Goal: Use online tool/utility: Use online tool/utility

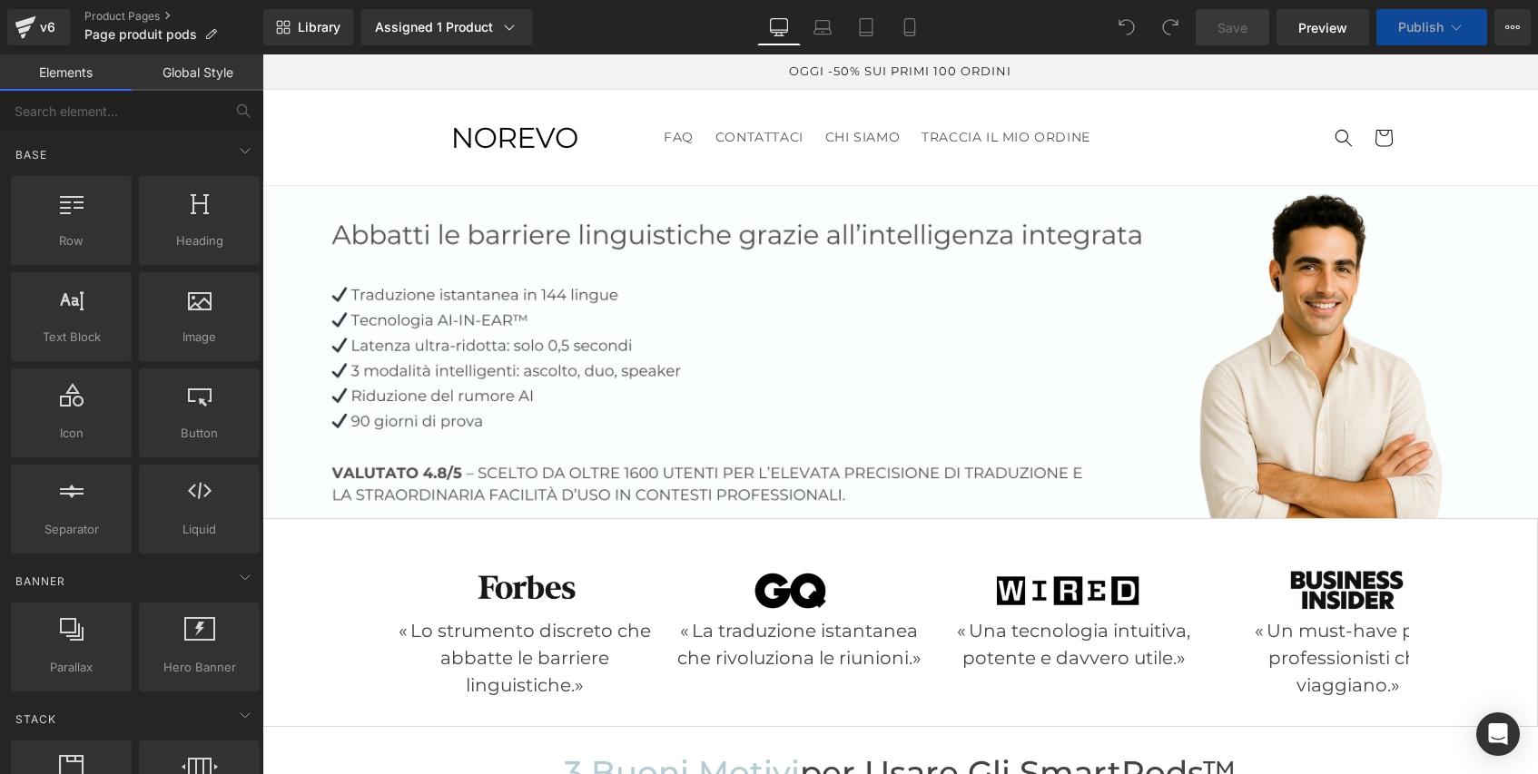
click at [208, 69] on link "Global Style" at bounding box center [198, 72] width 132 height 36
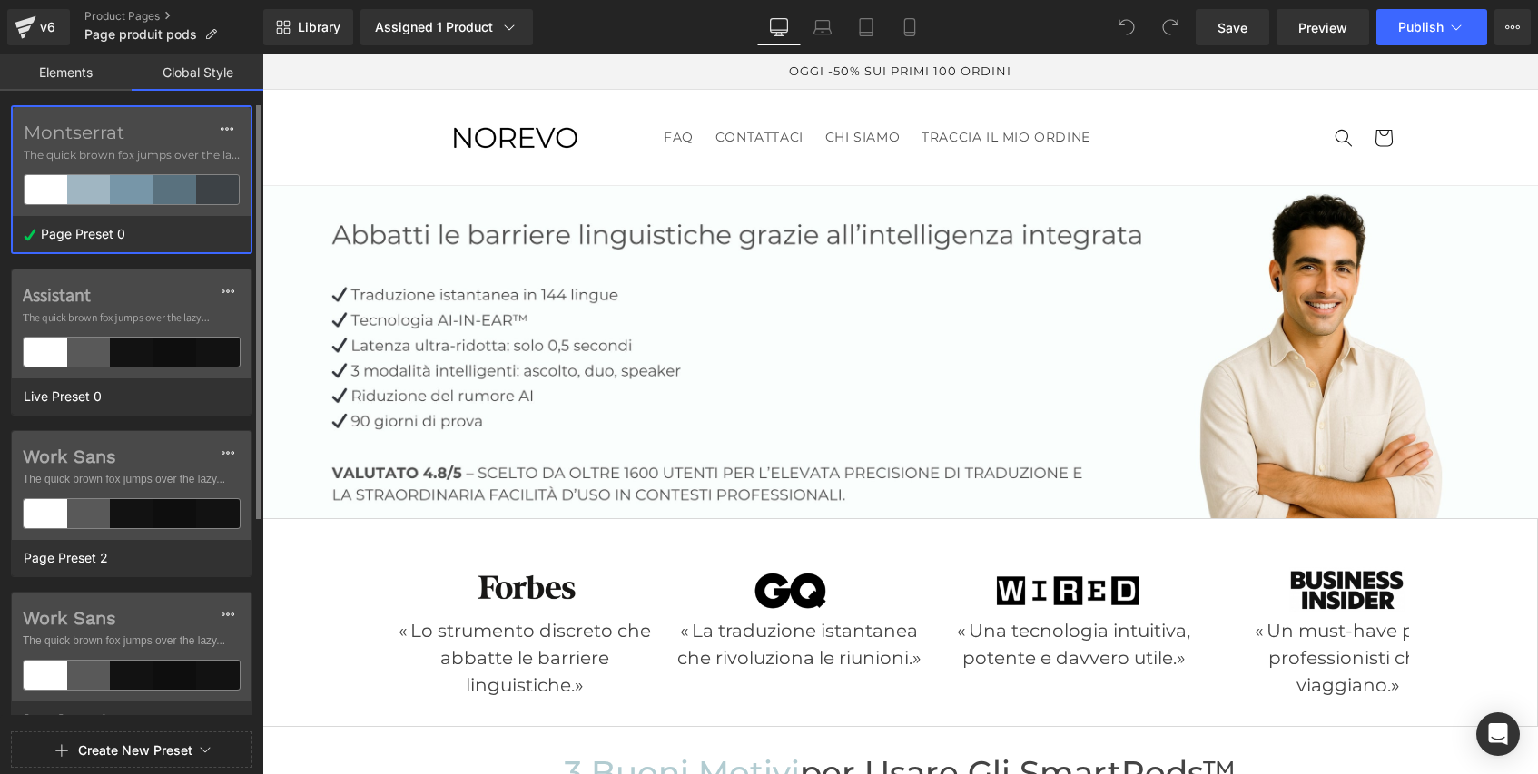
click at [143, 235] on div "Page Preset 0" at bounding box center [127, 234] width 229 height 36
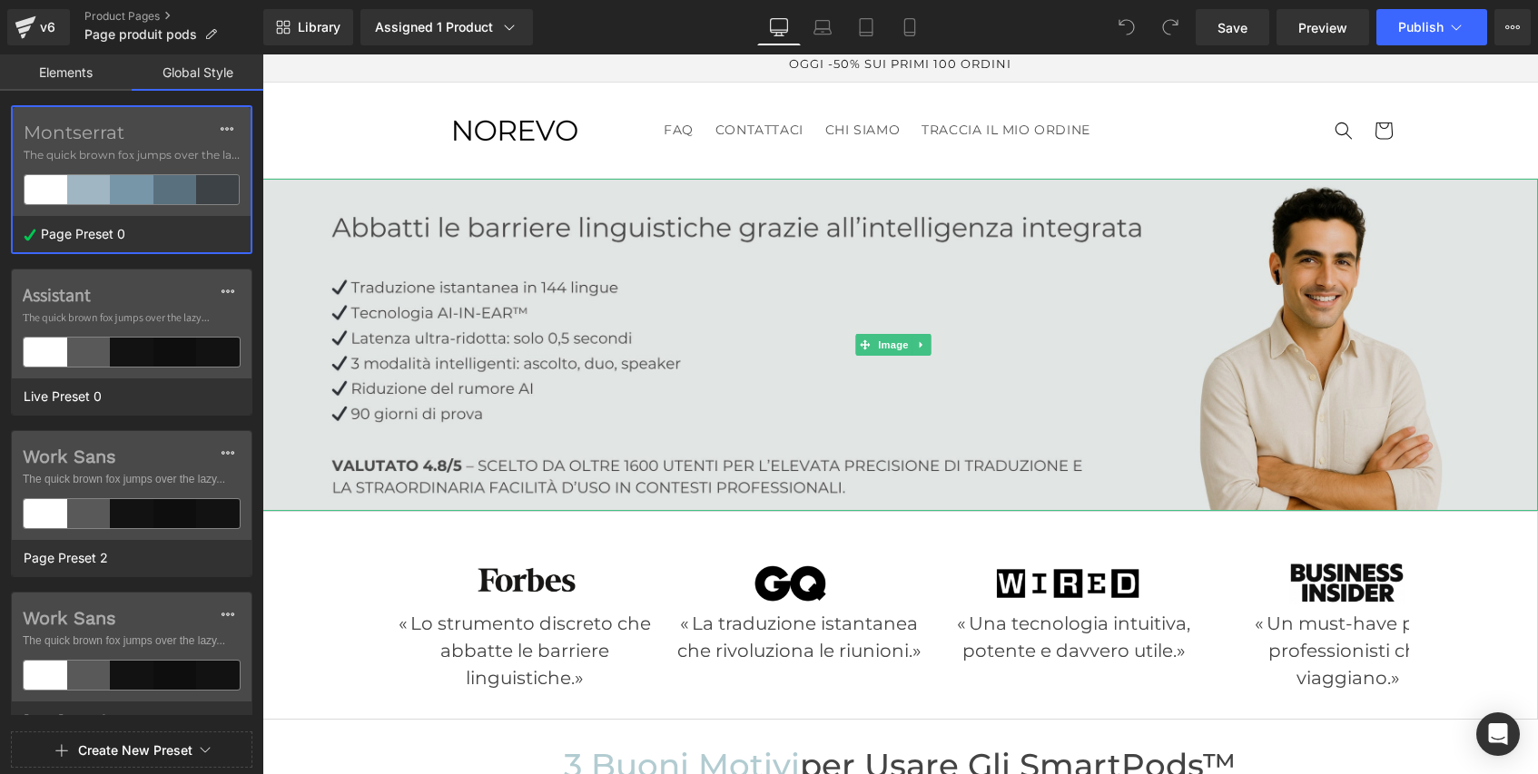
scroll to position [199, 0]
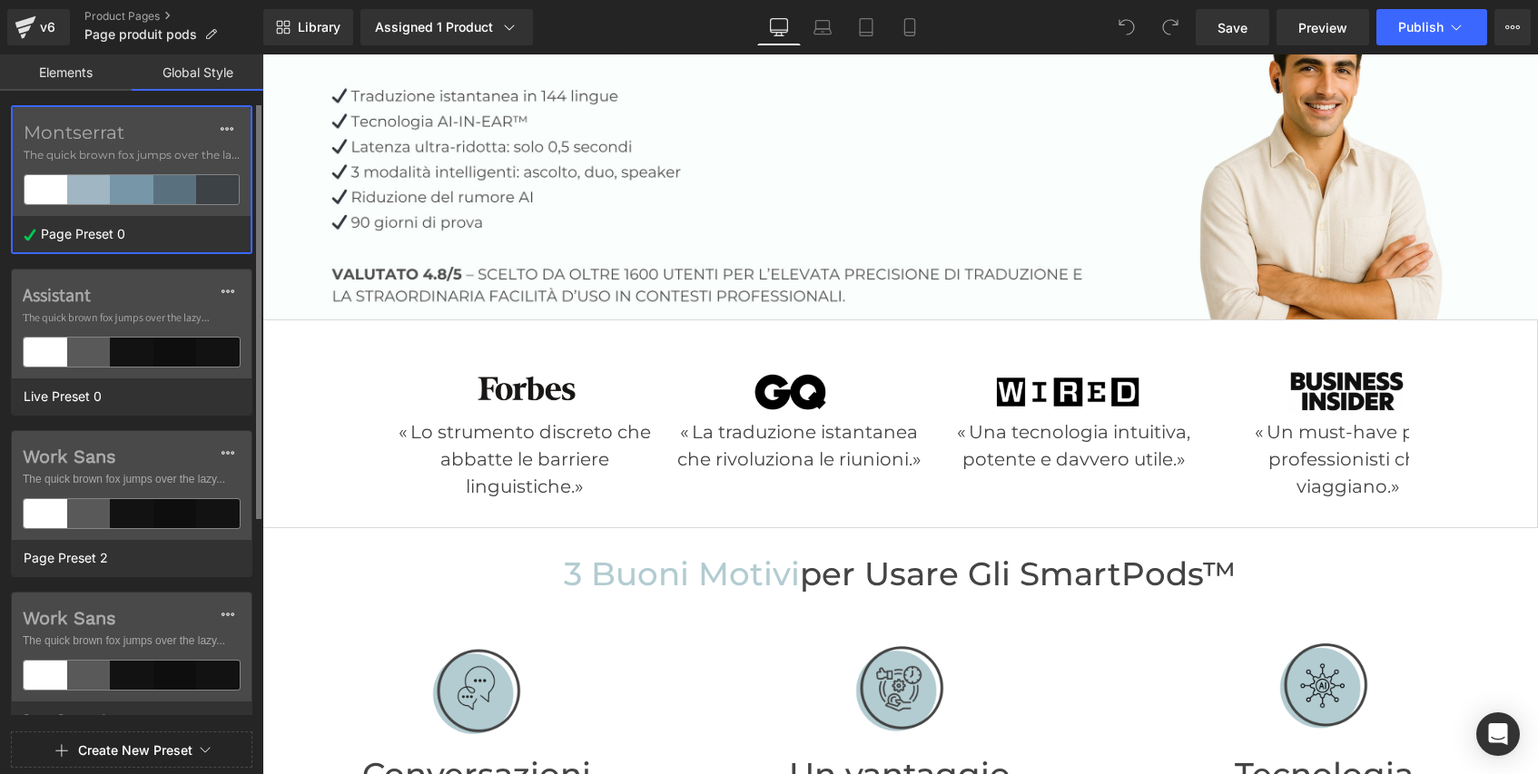
click at [160, 133] on label "Montserrat" at bounding box center [132, 133] width 216 height 22
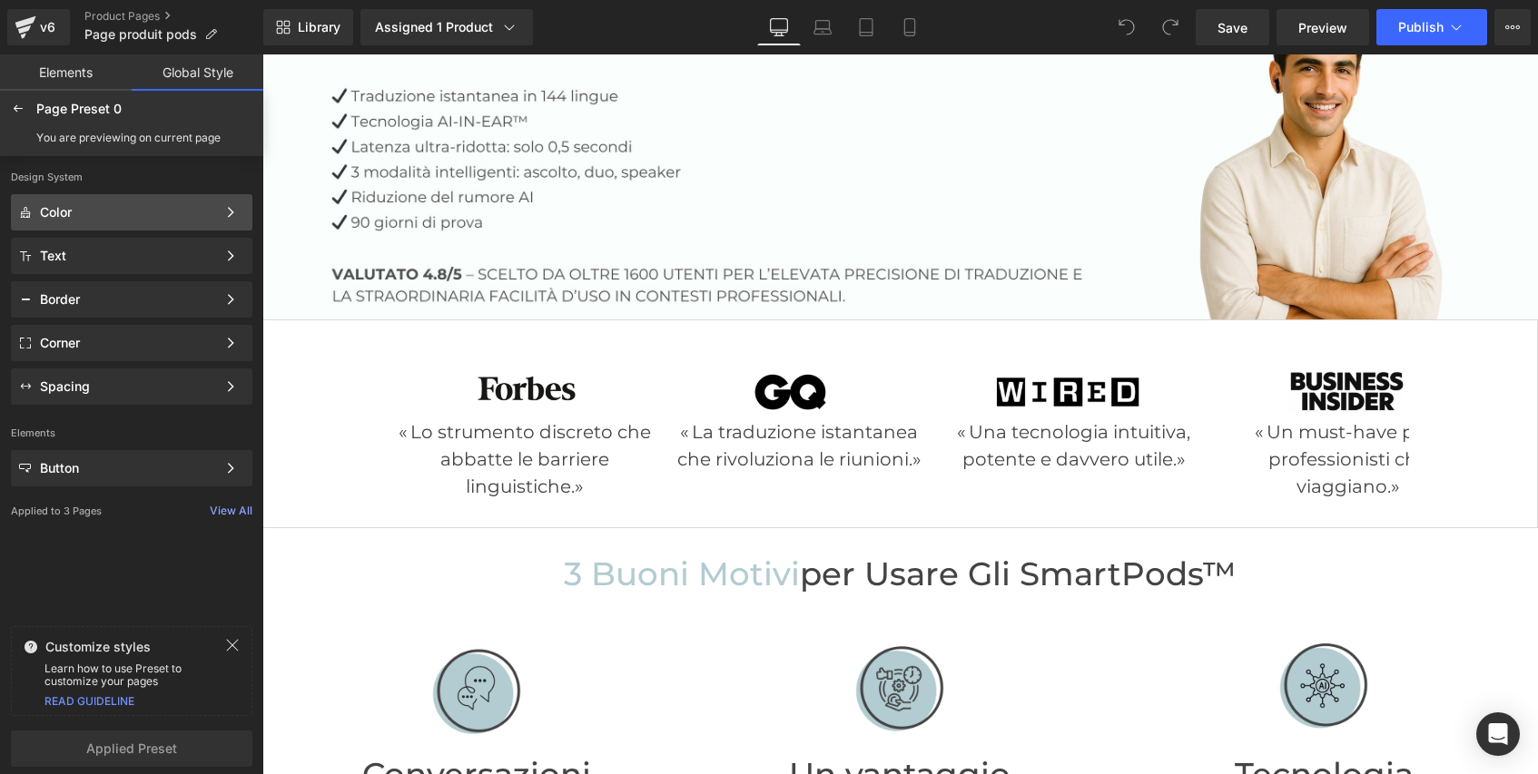
click at [213, 213] on div "Color" at bounding box center [128, 212] width 176 height 15
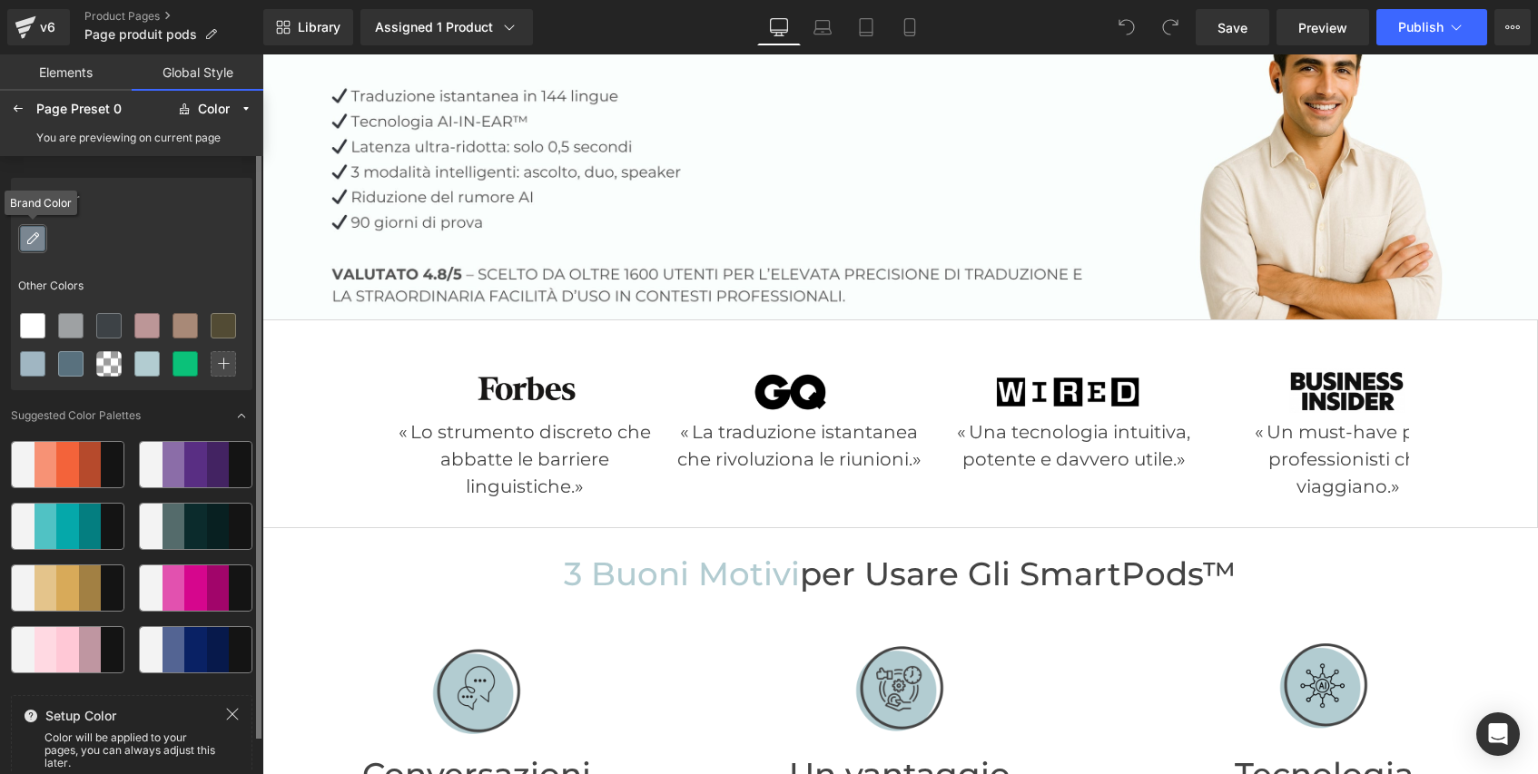
click at [37, 241] on icon at bounding box center [32, 238] width 15 height 15
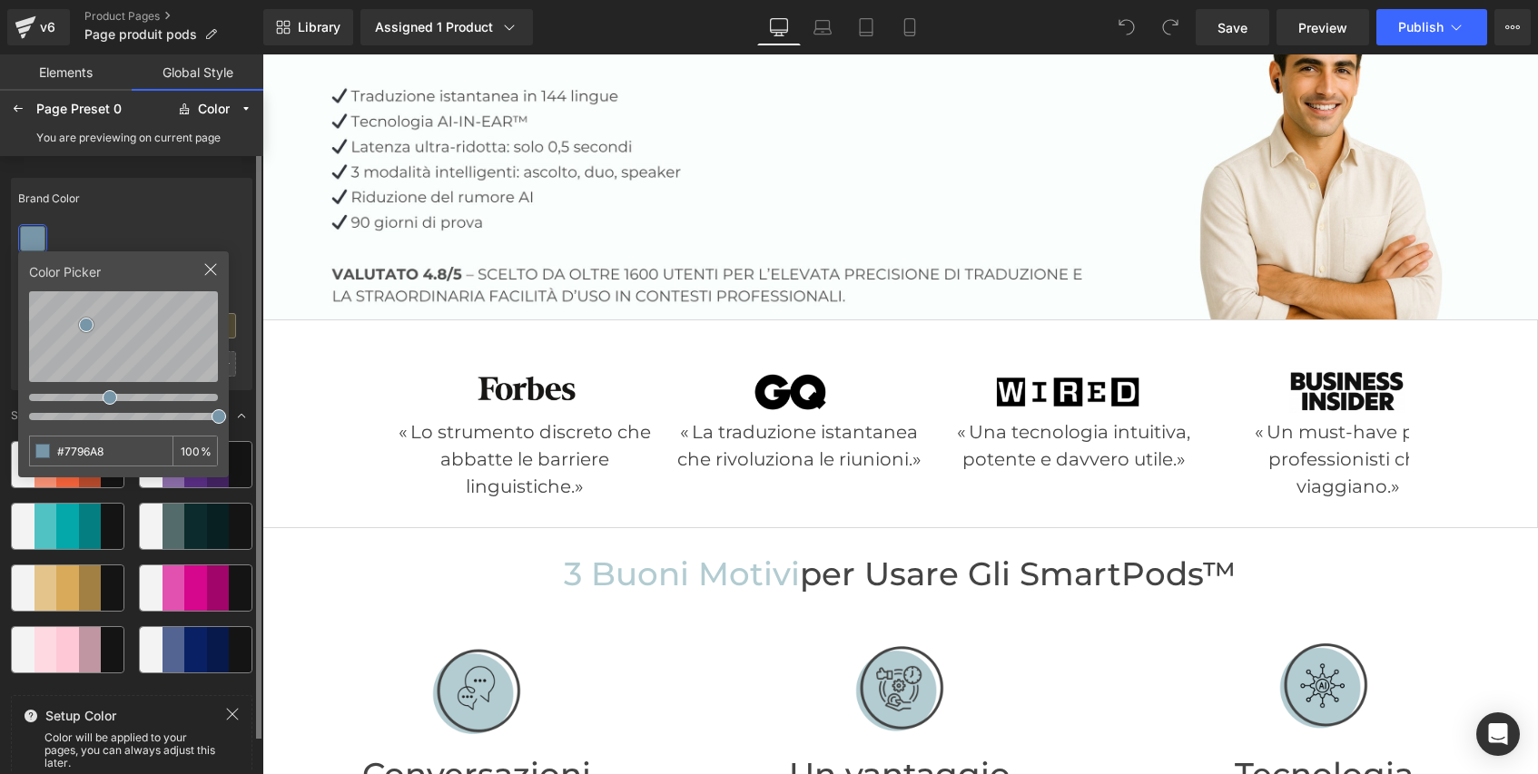
click at [212, 269] on icon at bounding box center [211, 270] width 12 height 12
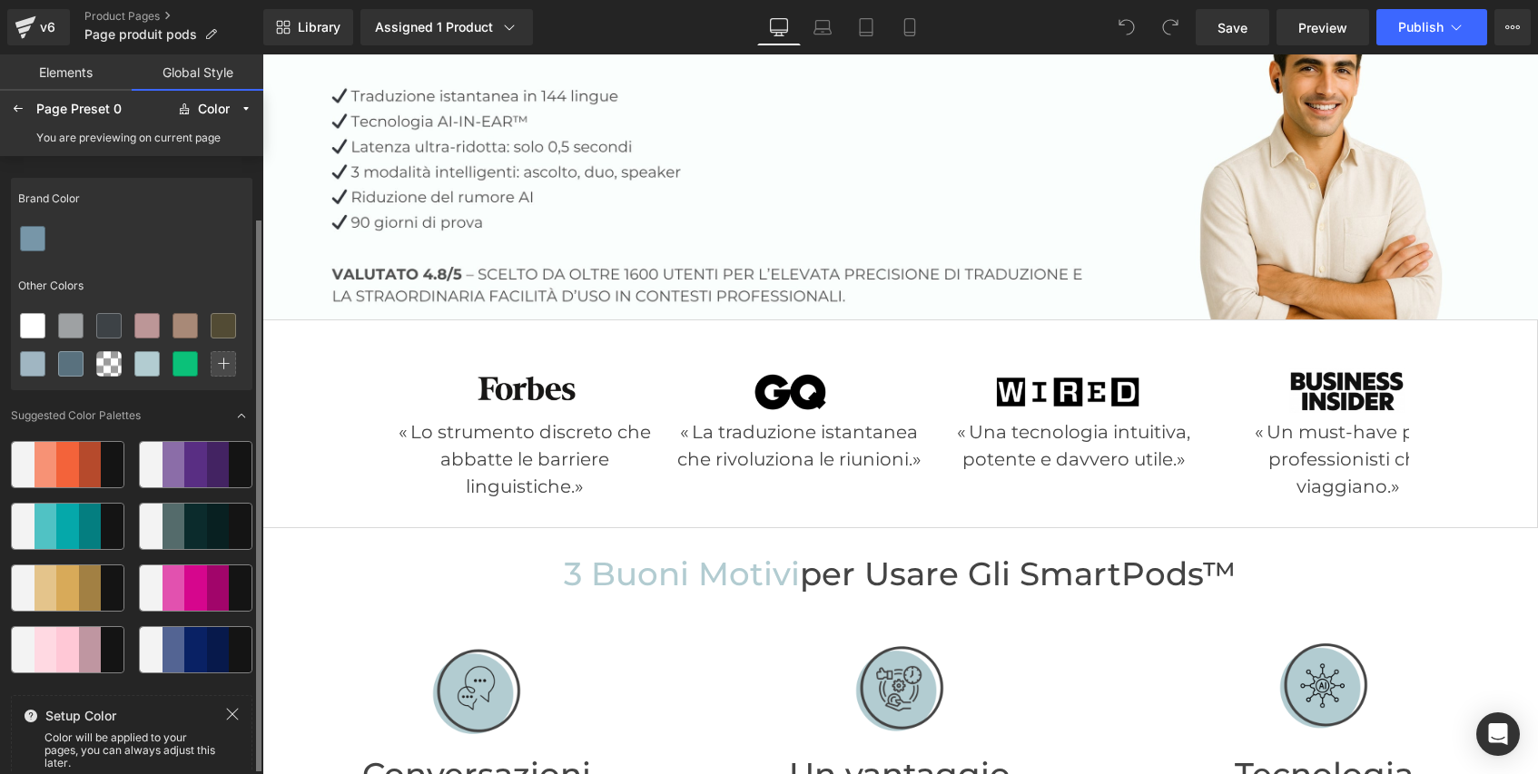
scroll to position [33, 0]
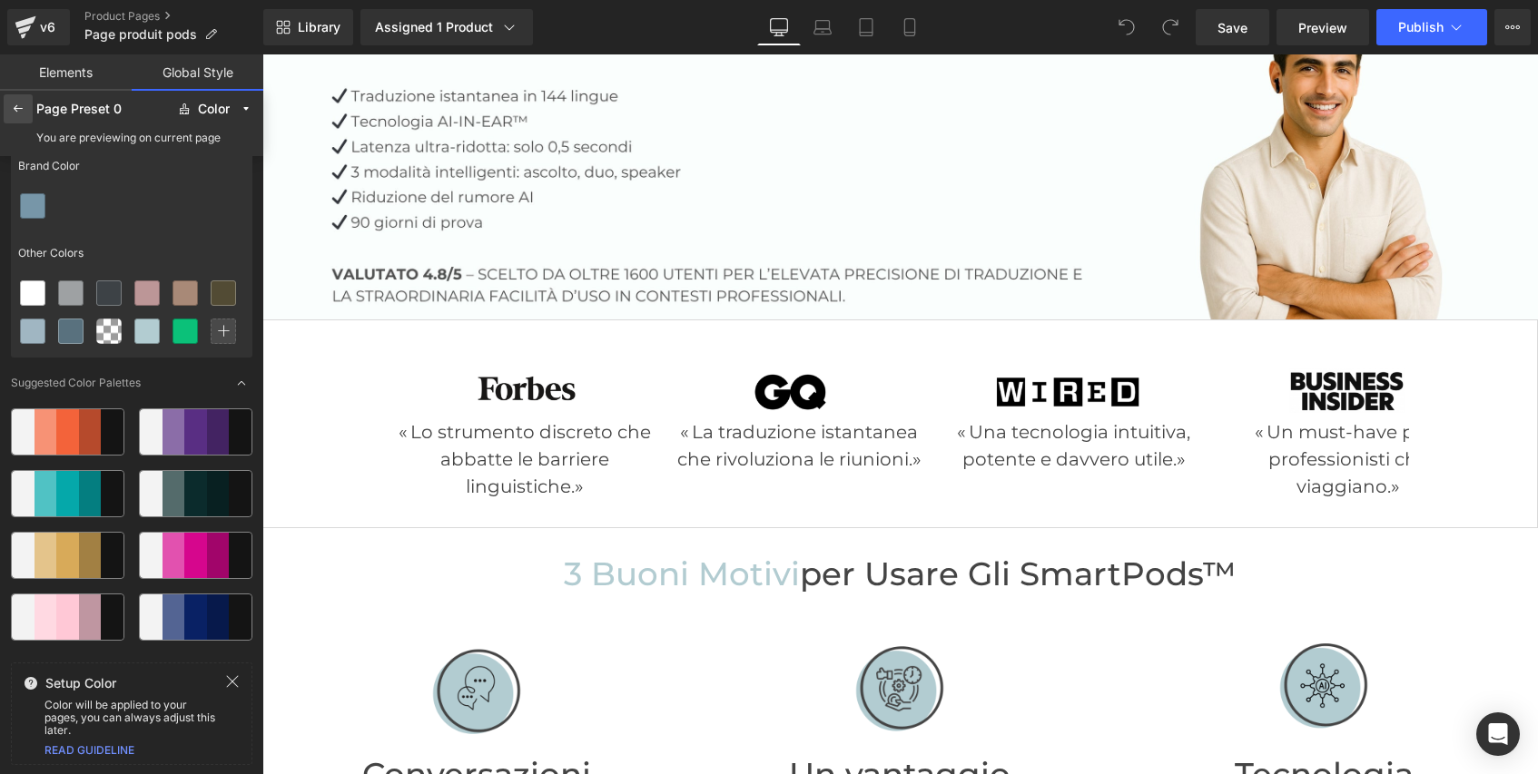
click at [15, 111] on icon at bounding box center [18, 109] width 15 height 15
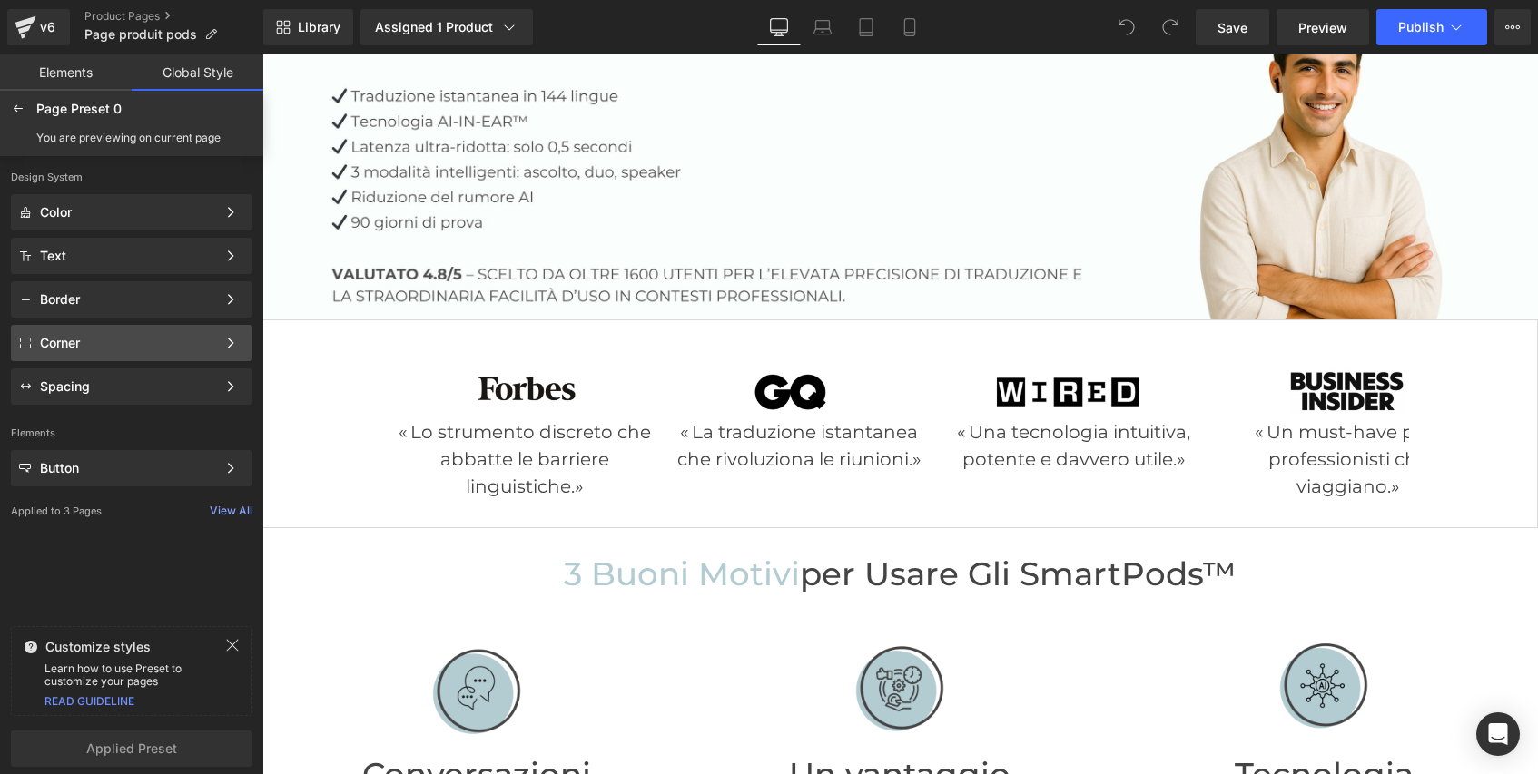
click at [170, 369] on div "Corner" at bounding box center [131, 387] width 241 height 36
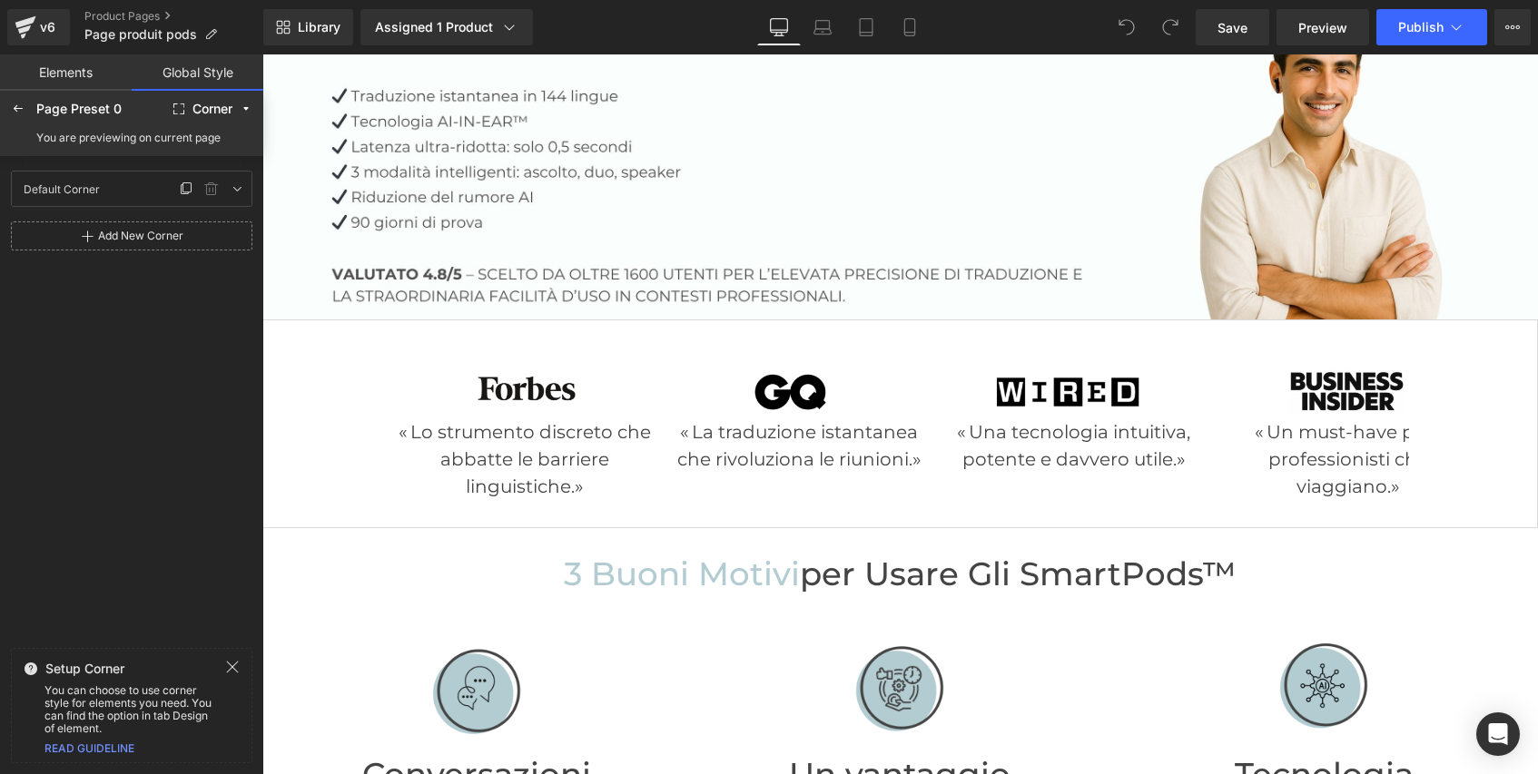
click at [222, 194] on div at bounding box center [200, 189] width 51 height 22
click at [229, 192] on link at bounding box center [237, 189] width 22 height 22
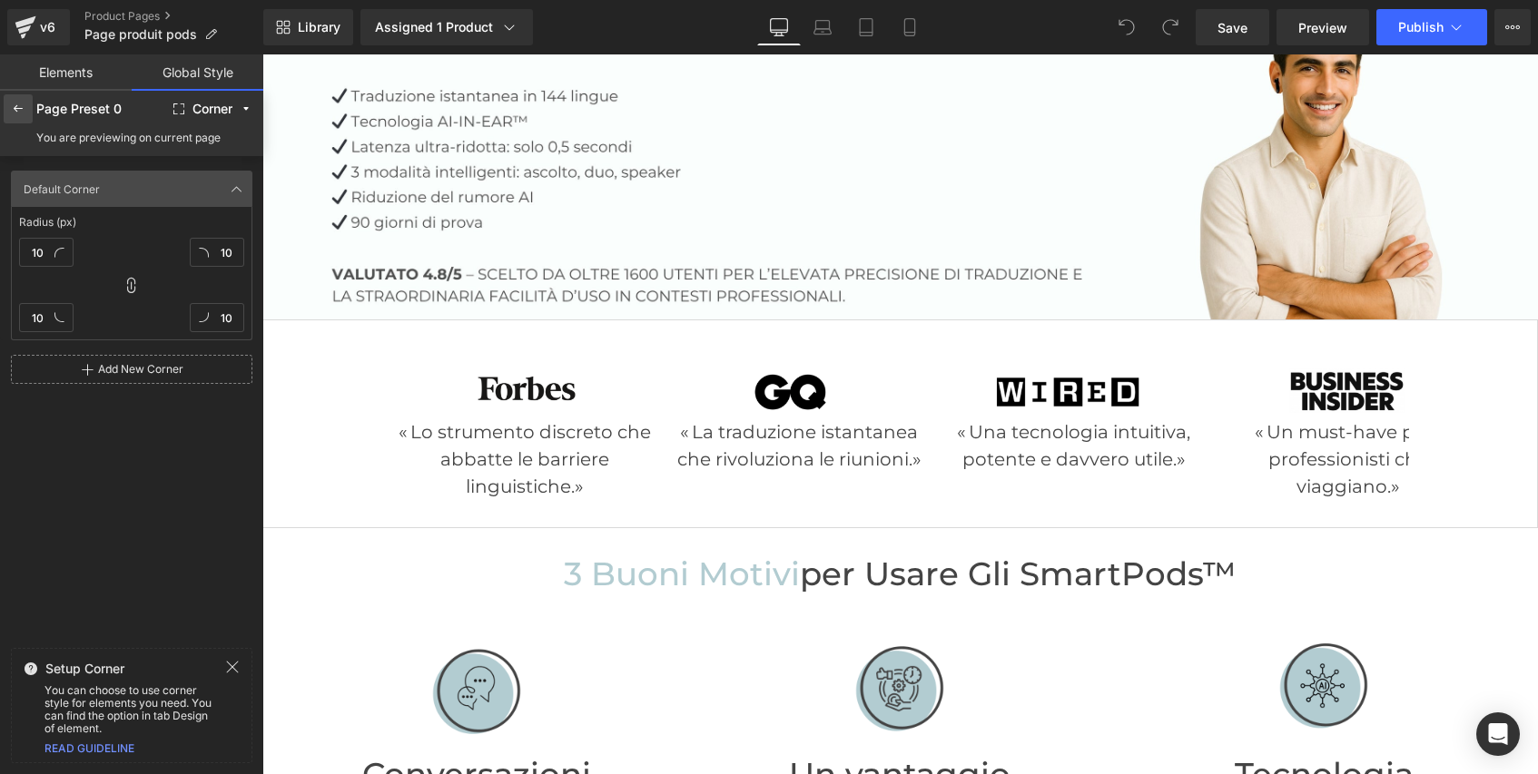
click at [14, 108] on icon at bounding box center [18, 109] width 15 height 15
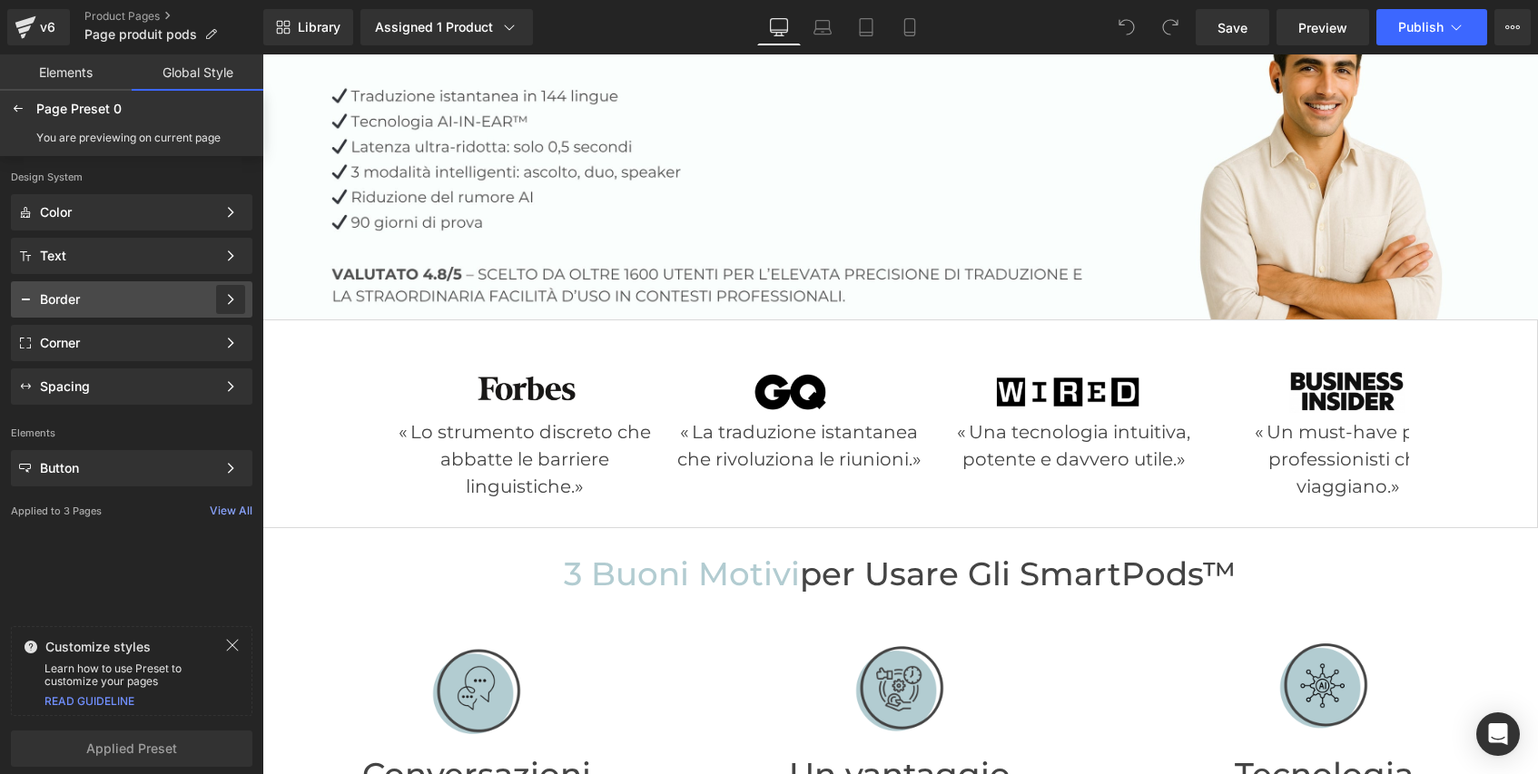
click at [224, 305] on icon at bounding box center [230, 299] width 13 height 13
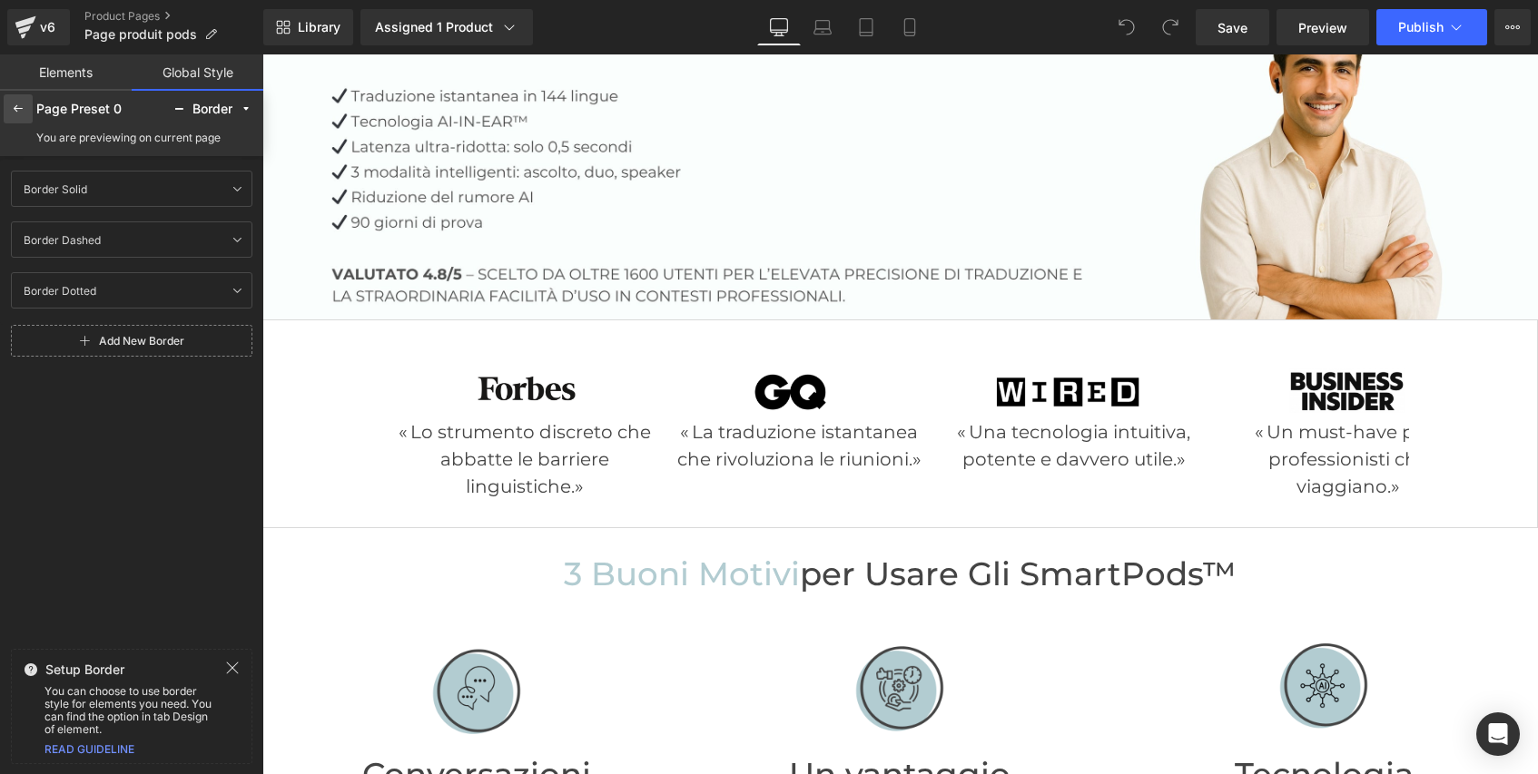
click at [19, 111] on icon at bounding box center [18, 109] width 15 height 15
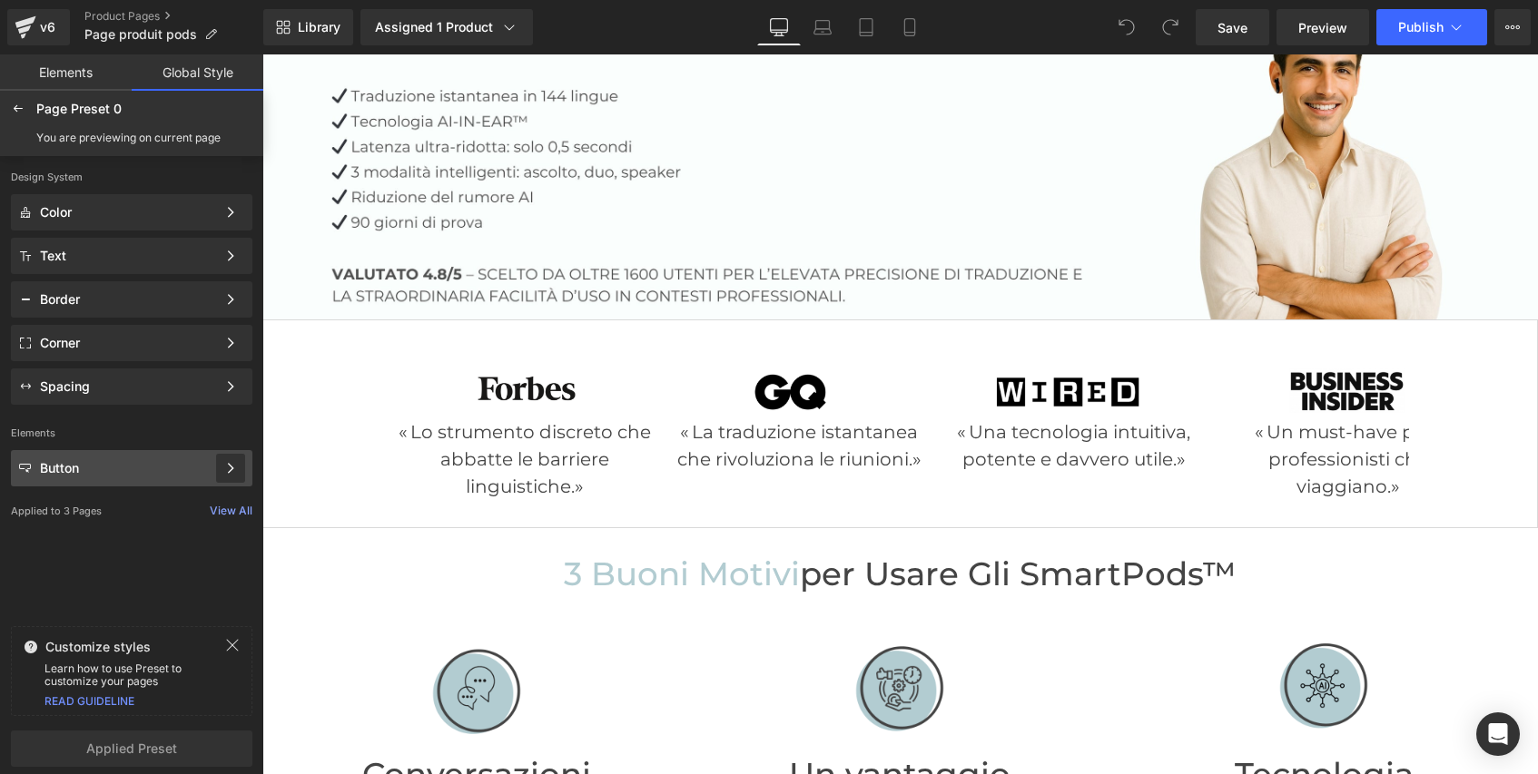
click at [224, 462] on icon at bounding box center [230, 468] width 13 height 13
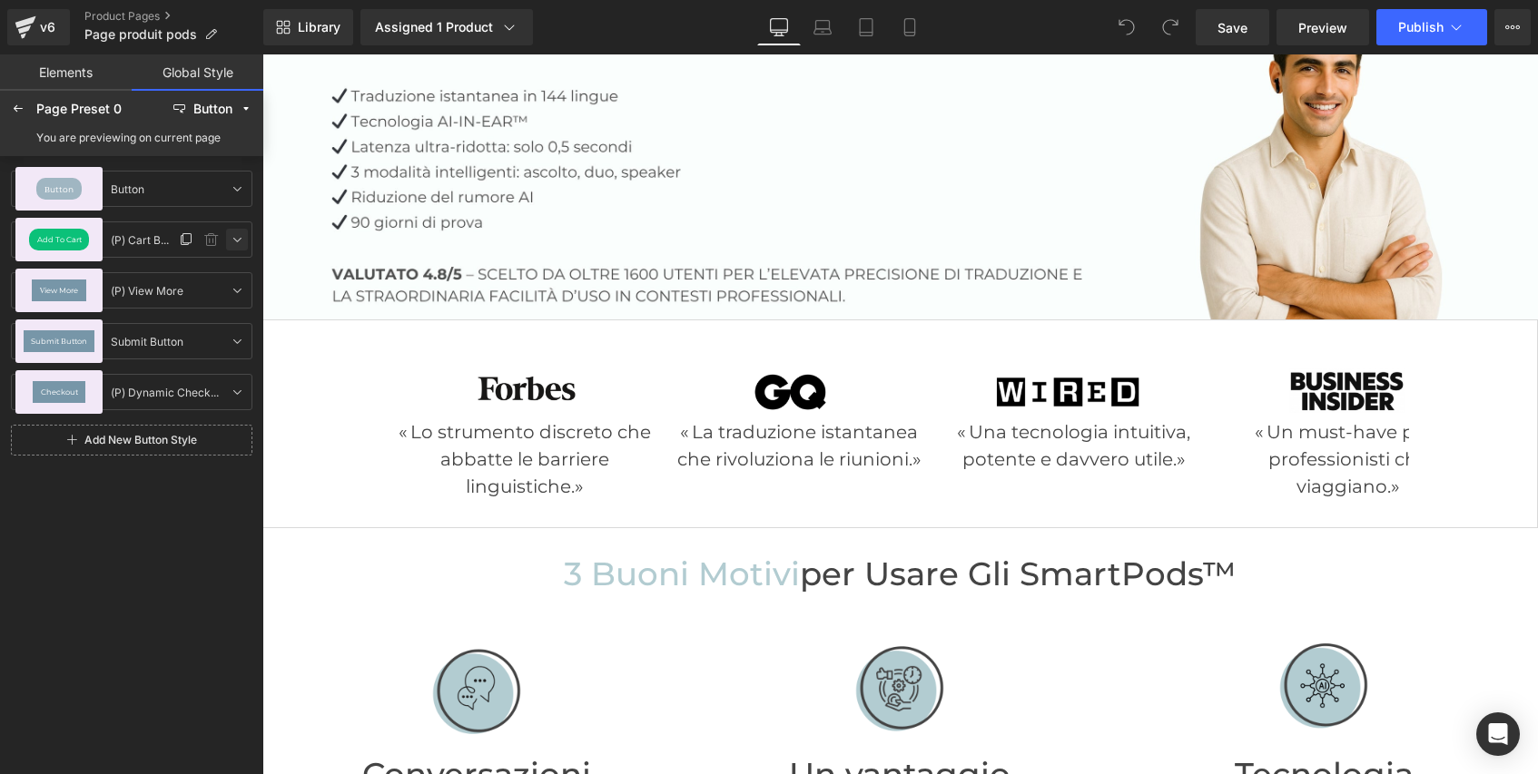
click at [238, 239] on icon at bounding box center [237, 239] width 15 height 15
